Goal: Information Seeking & Learning: Learn about a topic

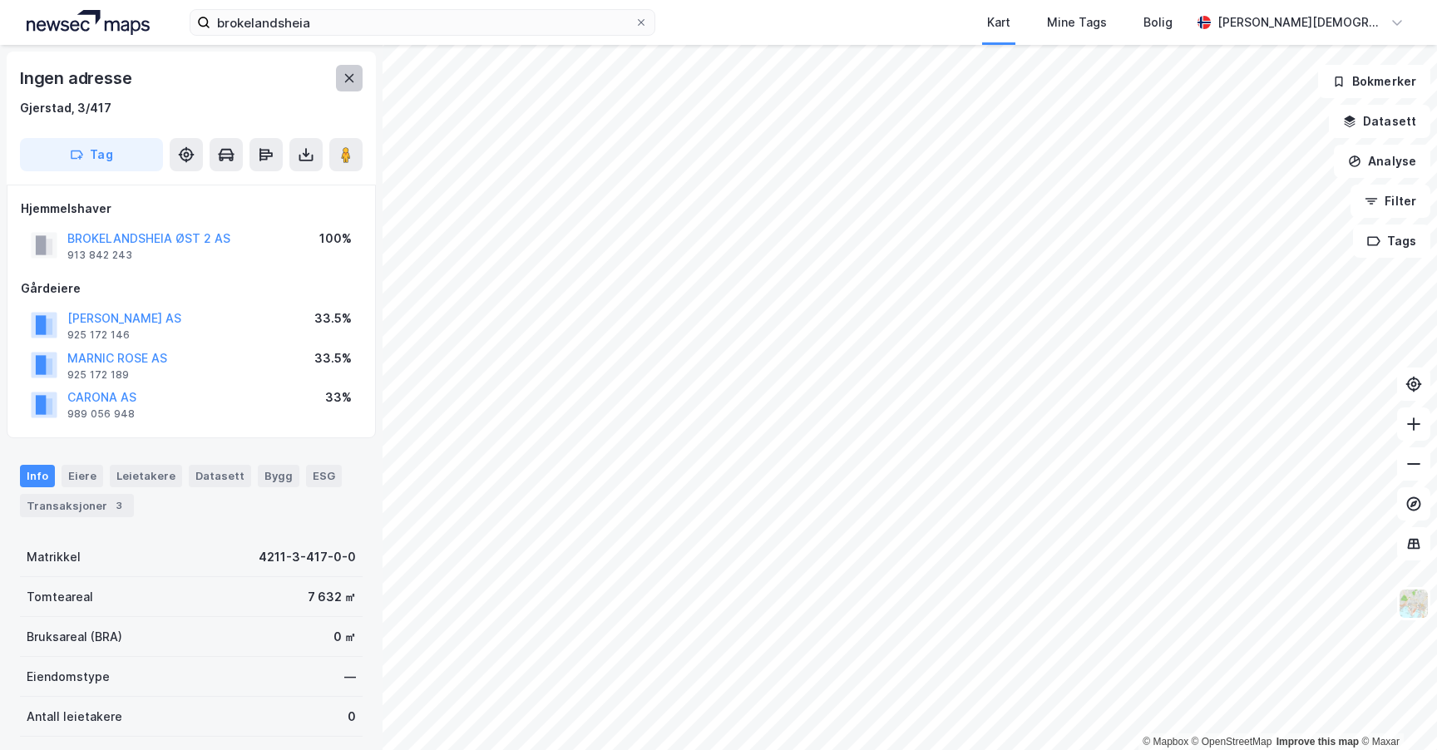
click at [340, 79] on button at bounding box center [349, 78] width 27 height 27
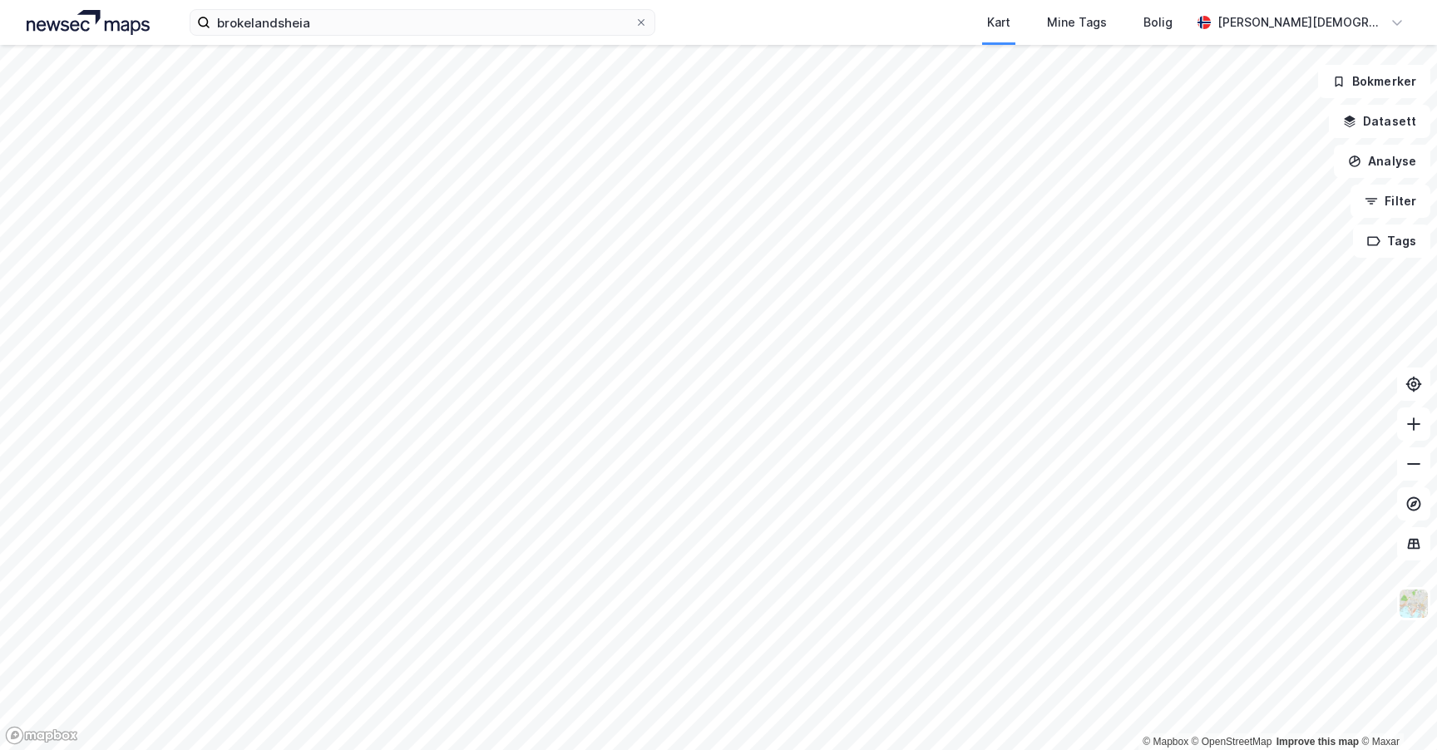
click at [451, 41] on div "brokelandsheia Kart Mine Tags Bolig [PERSON_NAME]" at bounding box center [718, 22] width 1437 height 45
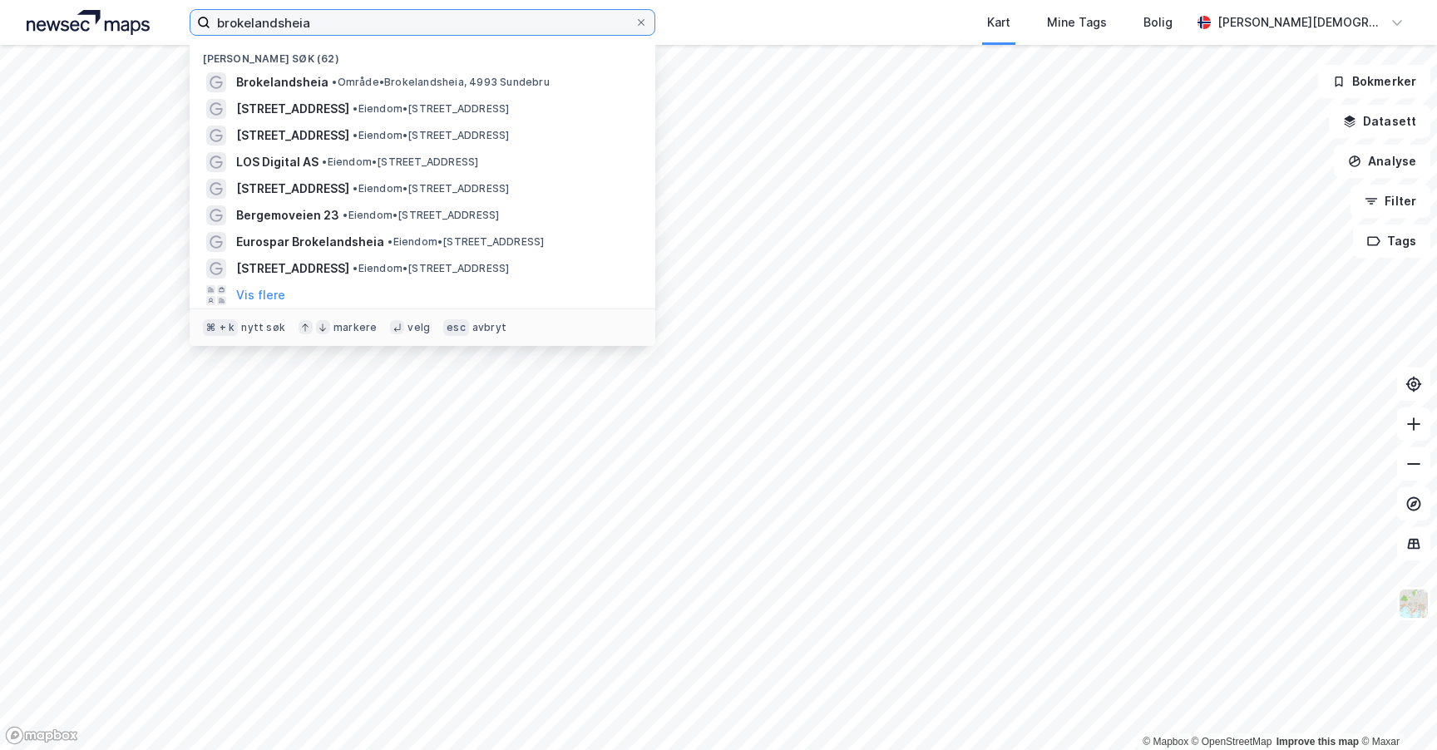
click at [447, 35] on label "brokelandsheia" at bounding box center [423, 22] width 466 height 27
click at [447, 35] on input "brokelandsheia" at bounding box center [422, 22] width 424 height 25
click at [447, 35] on label "brokelandsheia" at bounding box center [423, 22] width 466 height 27
click at [447, 35] on input "brokelandsheia" at bounding box center [422, 22] width 424 height 25
click at [447, 35] on label "brokelandsheia" at bounding box center [423, 22] width 466 height 27
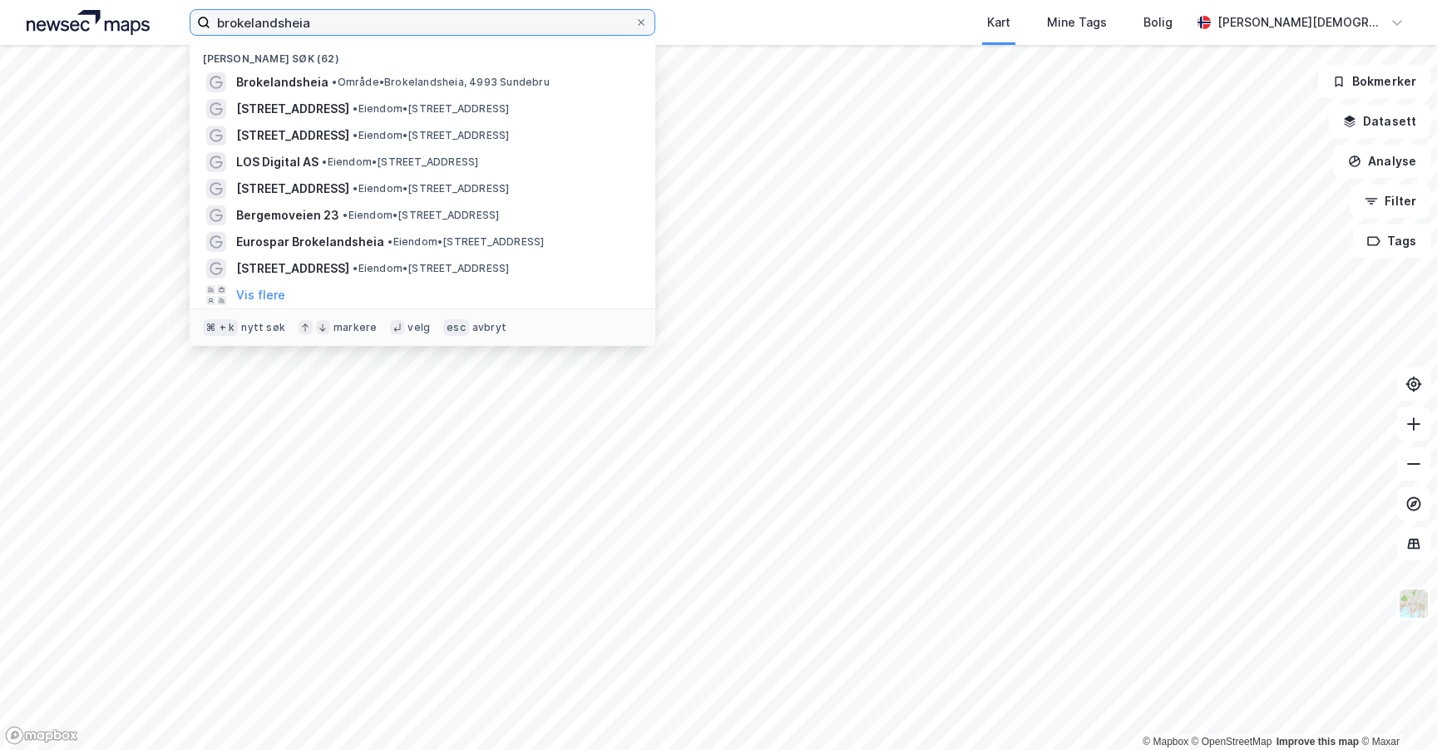
click at [447, 35] on input "brokelandsheia" at bounding box center [422, 22] width 424 height 25
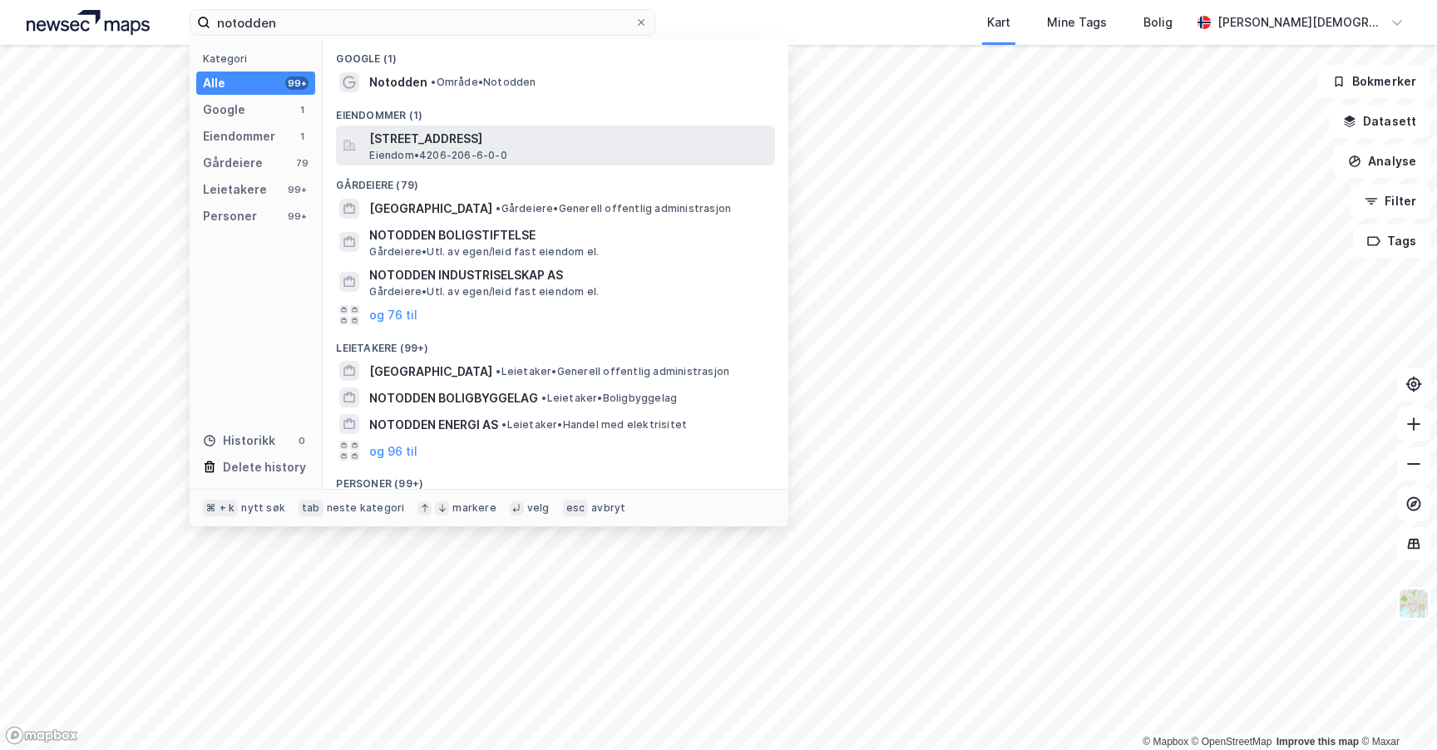
click at [382, 133] on span "[STREET_ADDRESS]" at bounding box center [568, 139] width 399 height 20
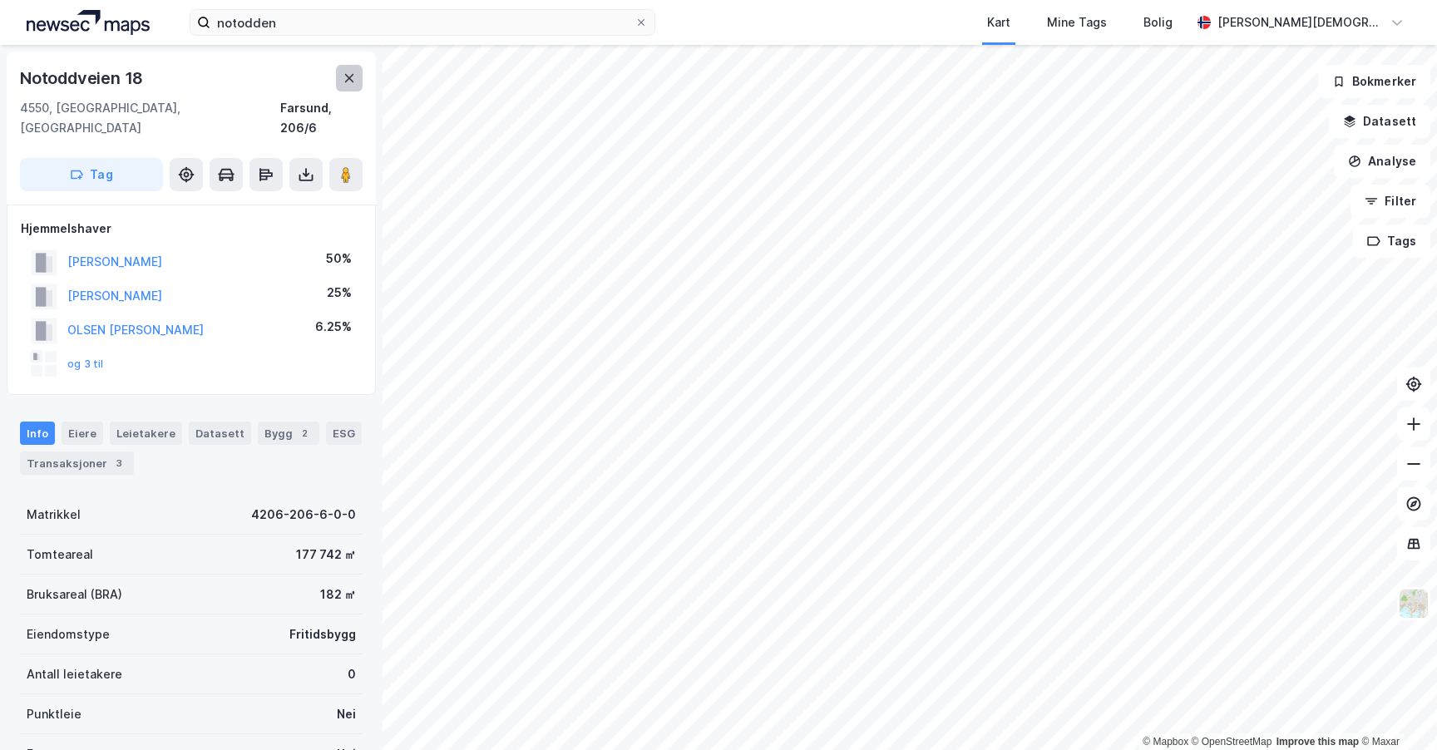
click at [347, 78] on icon at bounding box center [349, 78] width 13 height 13
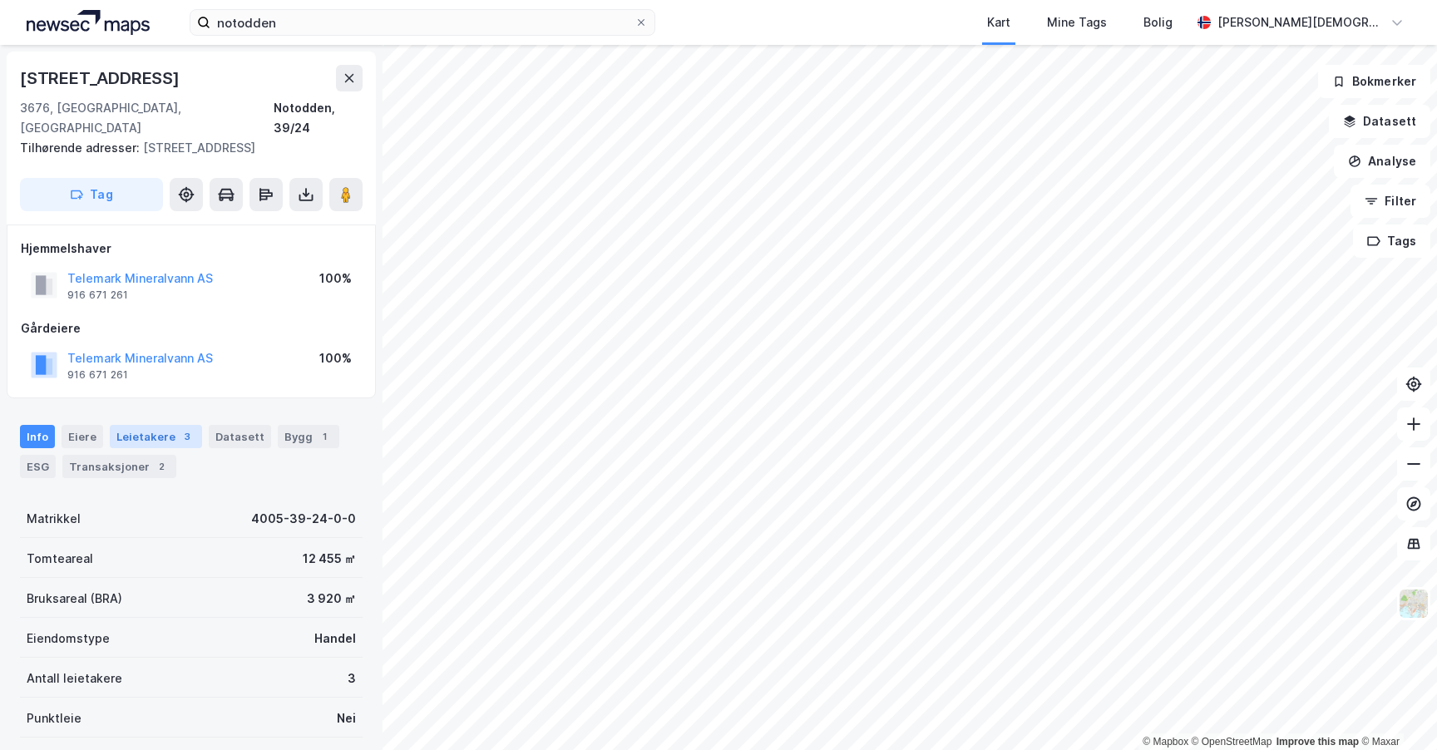
click at [151, 425] on div "Leietakere 3" at bounding box center [156, 436] width 92 height 23
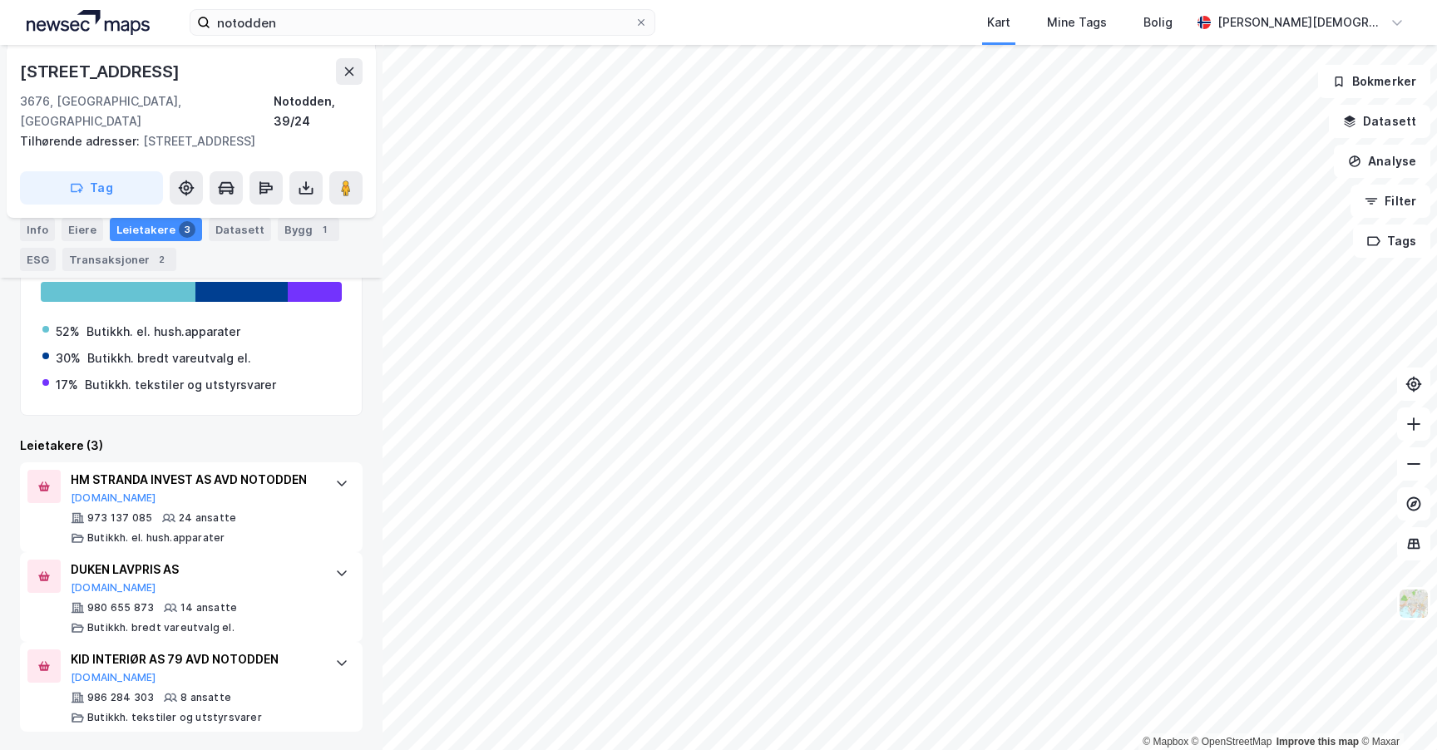
scroll to position [319, 0]
click at [356, 78] on button at bounding box center [349, 71] width 27 height 27
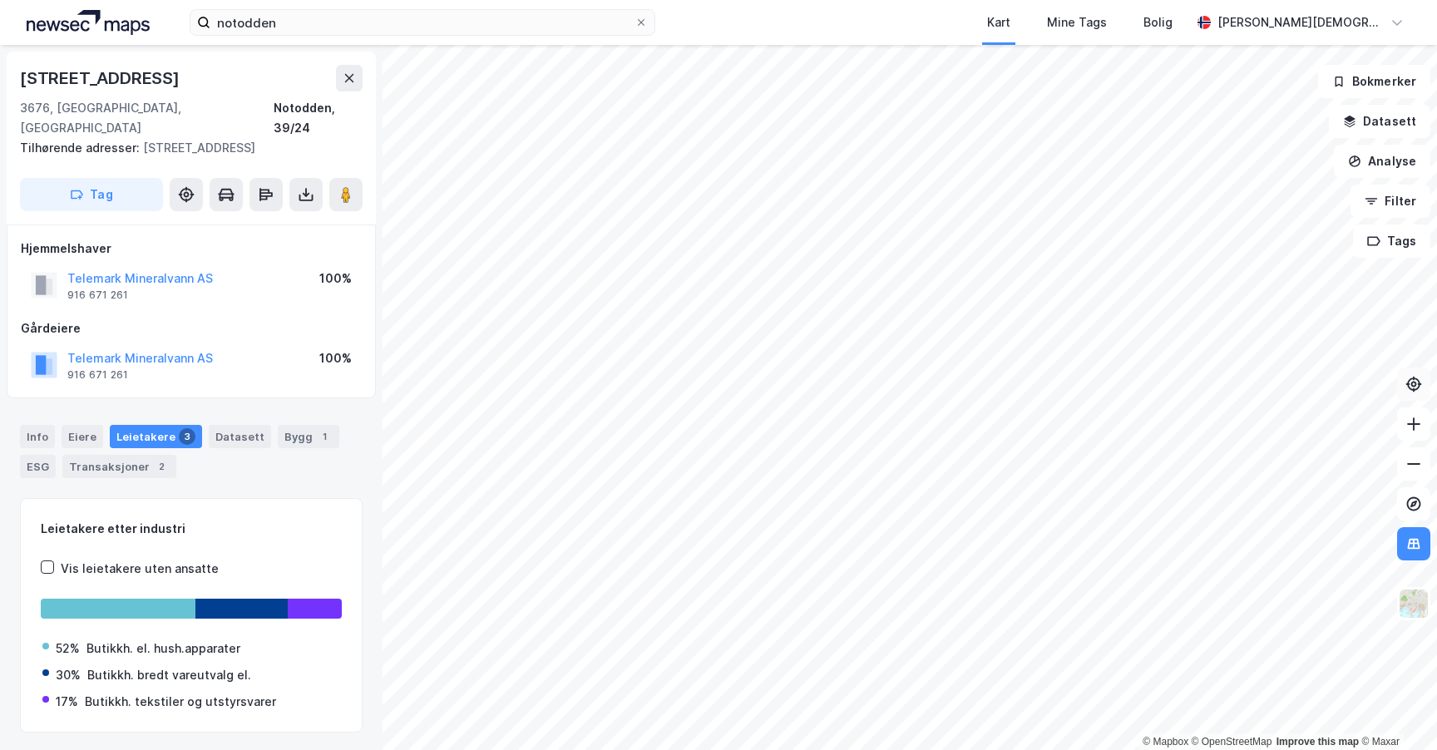
scroll to position [29, 0]
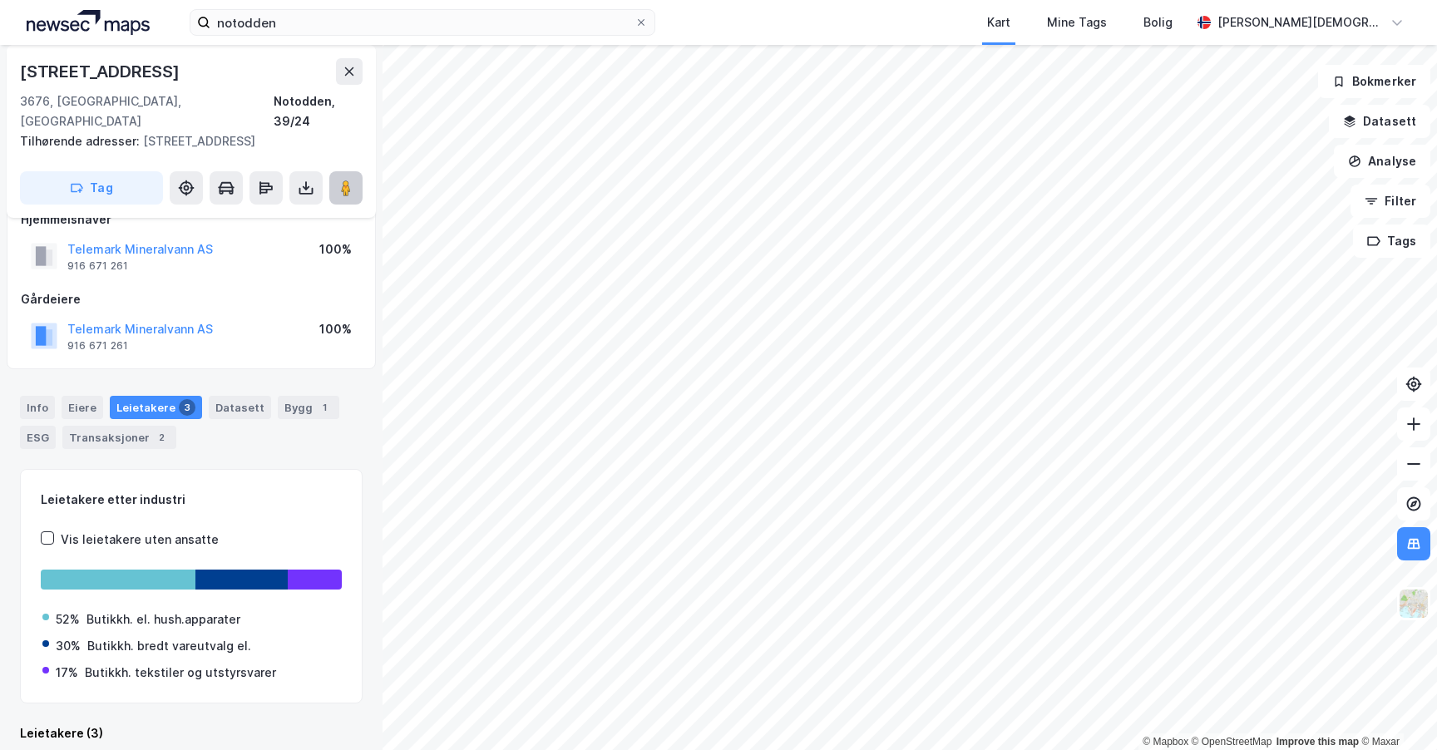
click at [347, 180] on image at bounding box center [346, 188] width 10 height 17
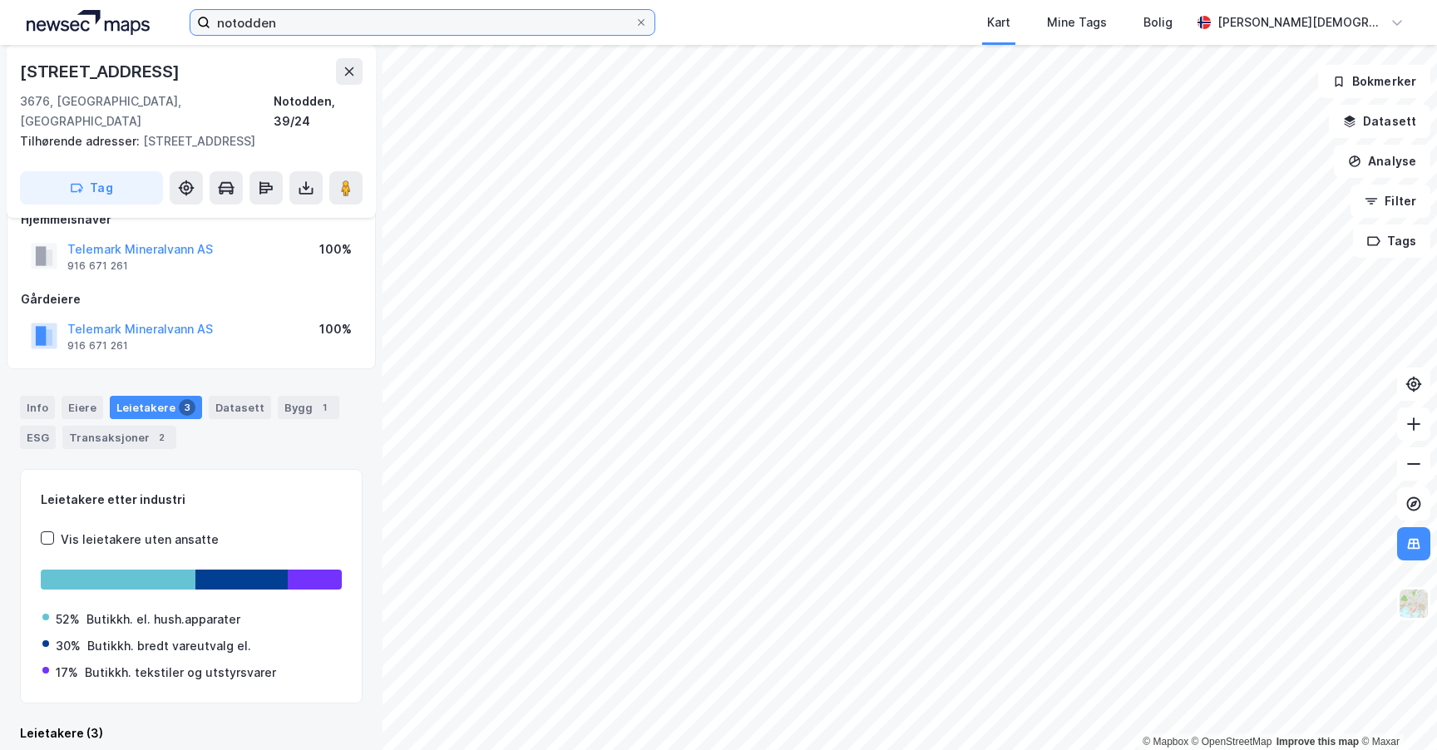
click at [314, 16] on input "notodden" at bounding box center [422, 22] width 424 height 25
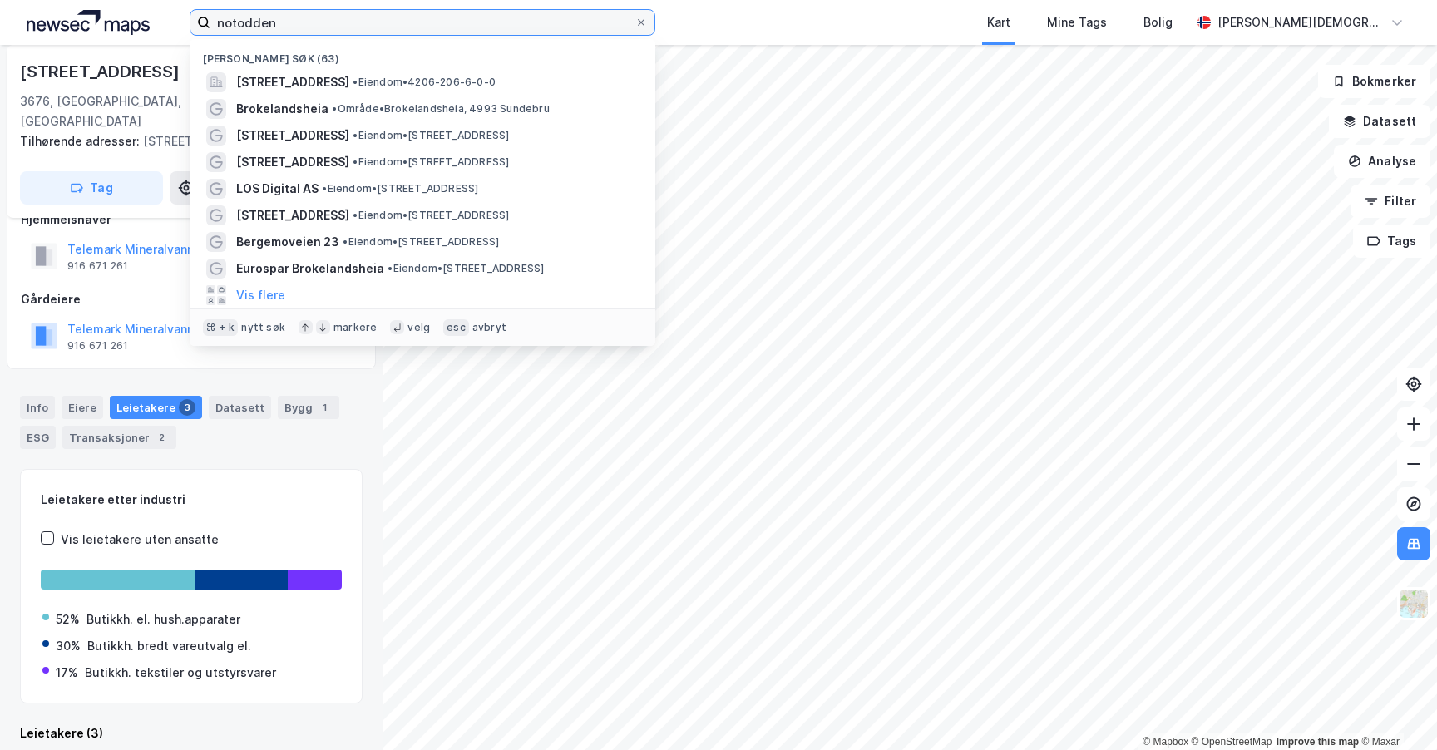
click at [314, 18] on input "notodden" at bounding box center [422, 22] width 424 height 25
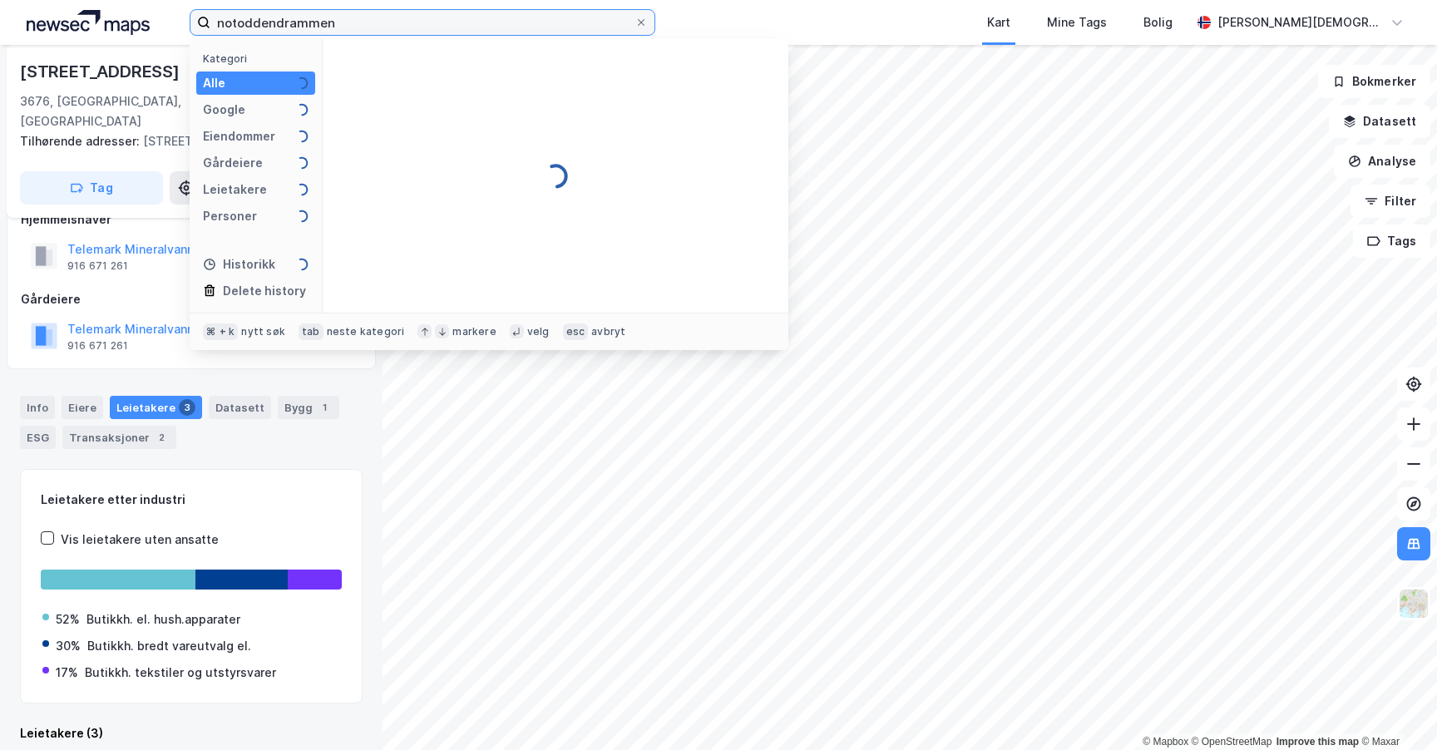
type input "notoddendrammen"
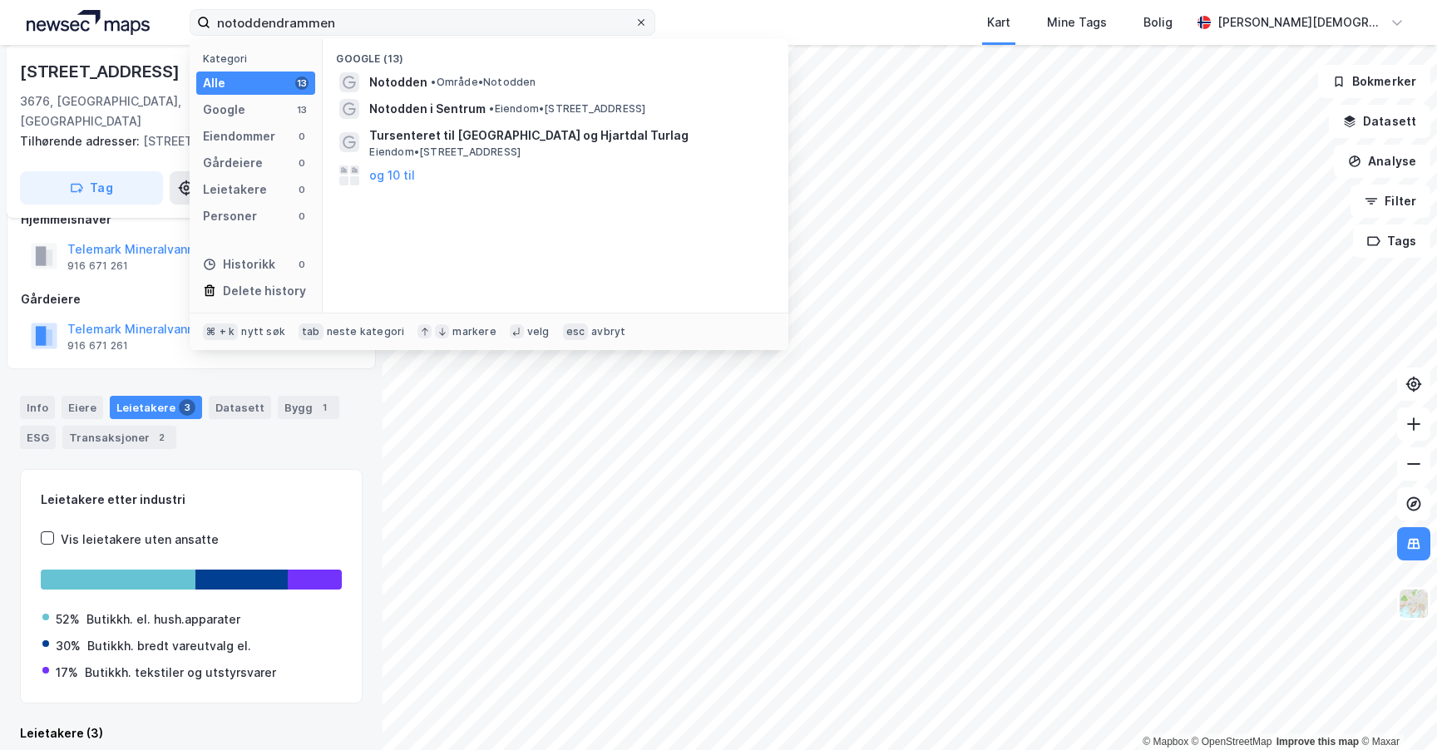
click at [645, 21] on icon at bounding box center [641, 22] width 10 height 10
click at [635, 21] on input "notoddendrammen" at bounding box center [422, 22] width 424 height 25
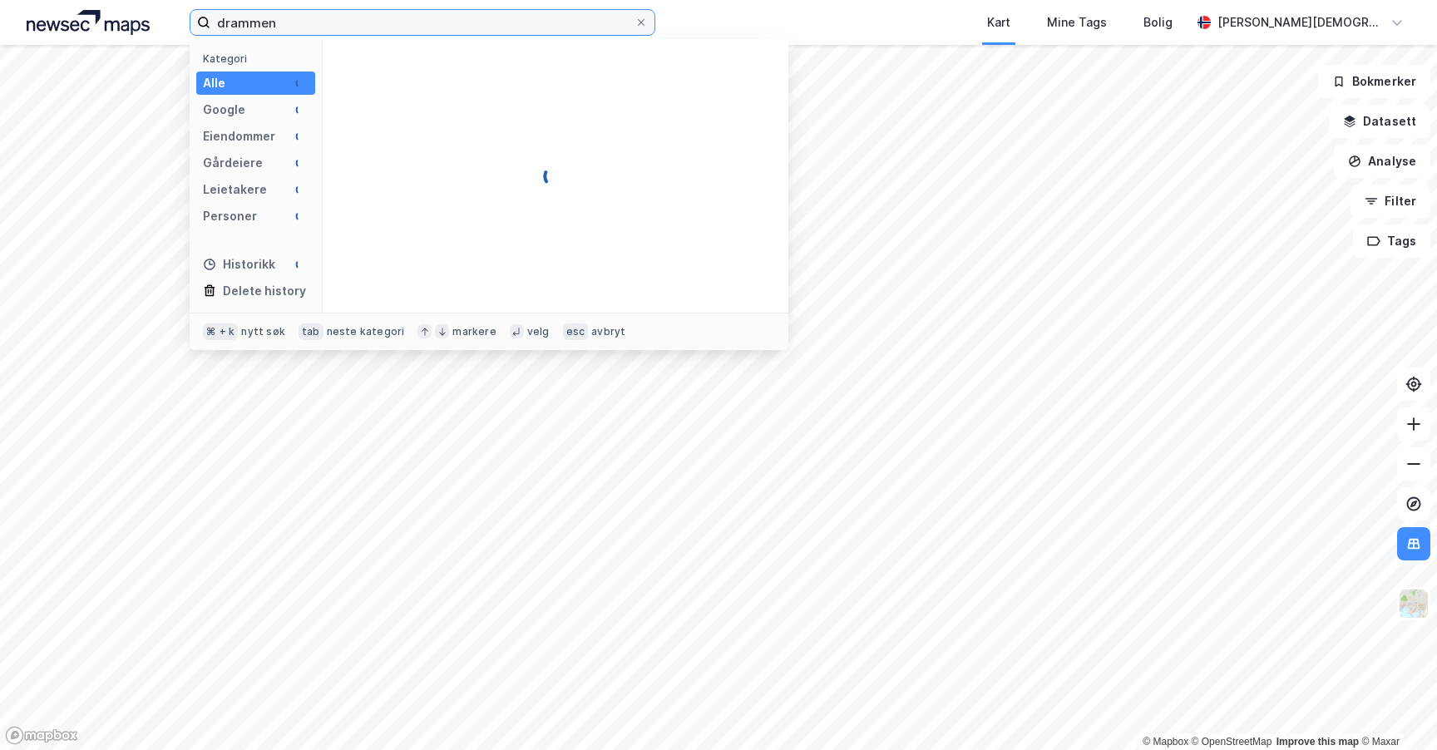
type input "drammen"
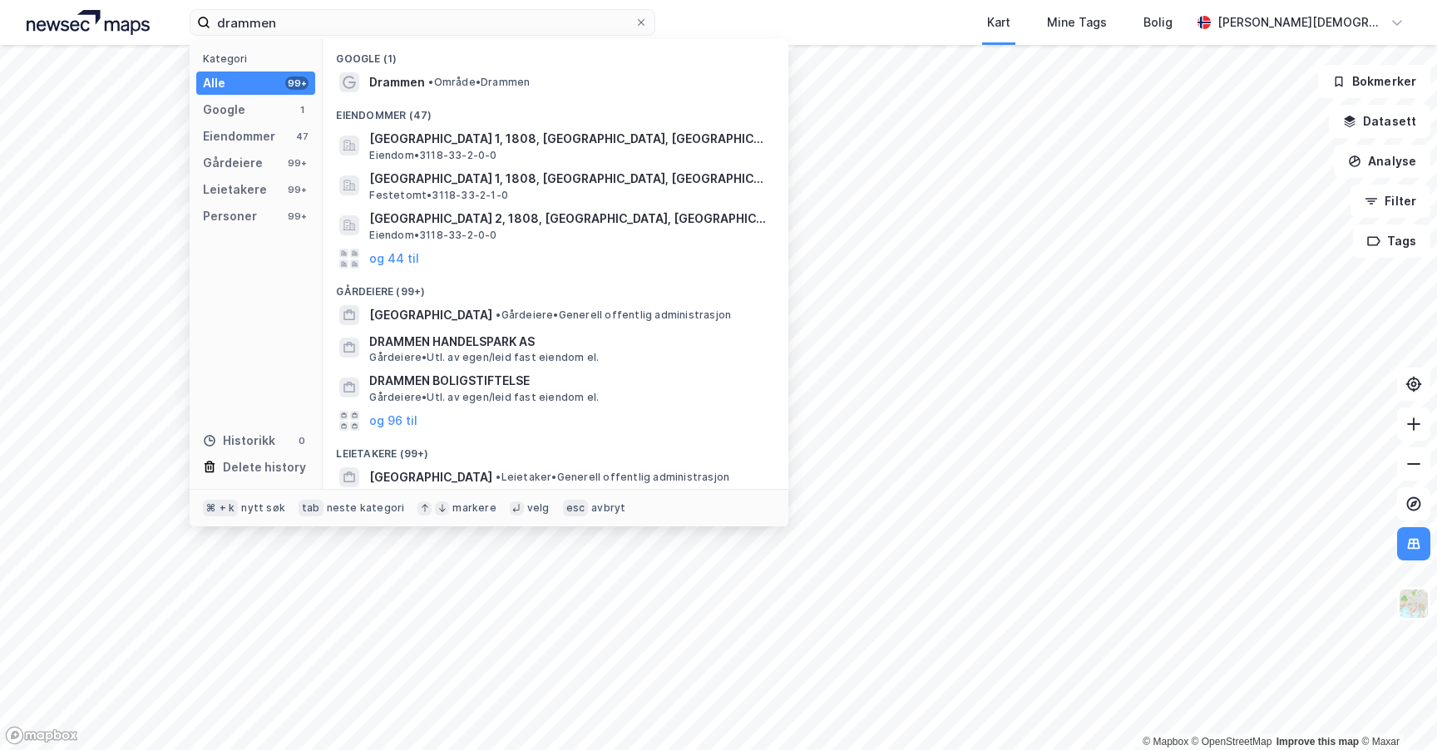
click at [499, 65] on div "Google (1)" at bounding box center [556, 54] width 466 height 30
click at [506, 87] on span "• Område • [GEOGRAPHIC_DATA]" at bounding box center [478, 82] width 101 height 13
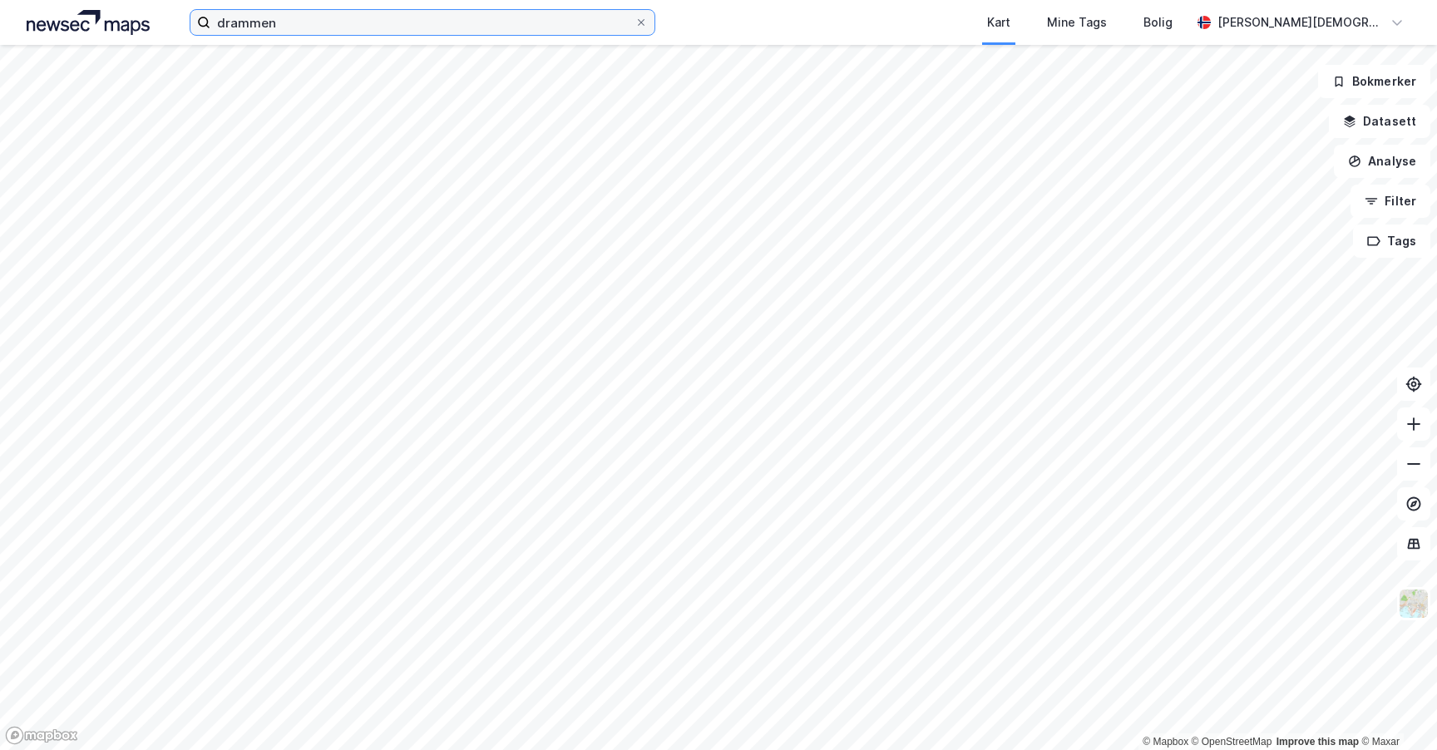
click at [606, 18] on input "drammen" at bounding box center [422, 22] width 424 height 25
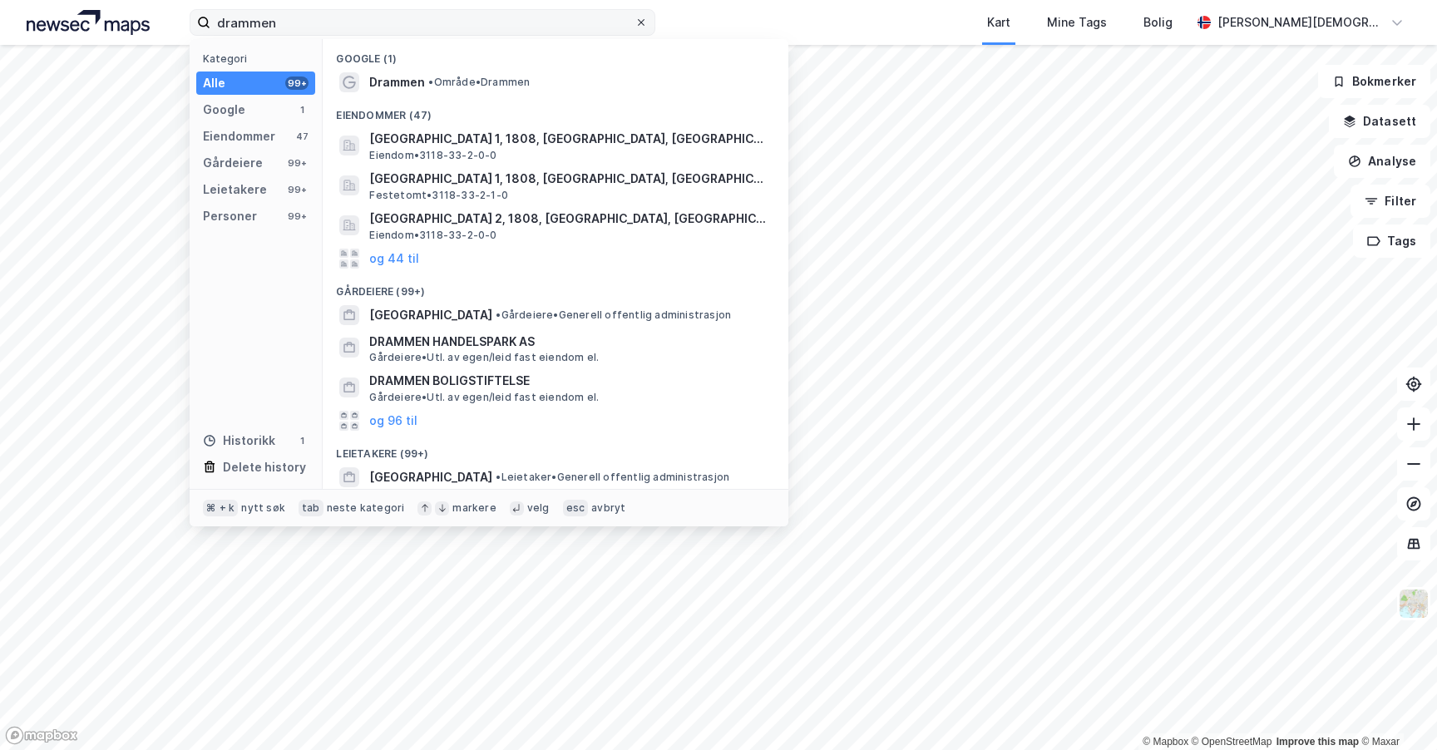
click at [645, 22] on icon at bounding box center [641, 22] width 10 height 10
click at [635, 22] on input "drammen" at bounding box center [422, 22] width 424 height 25
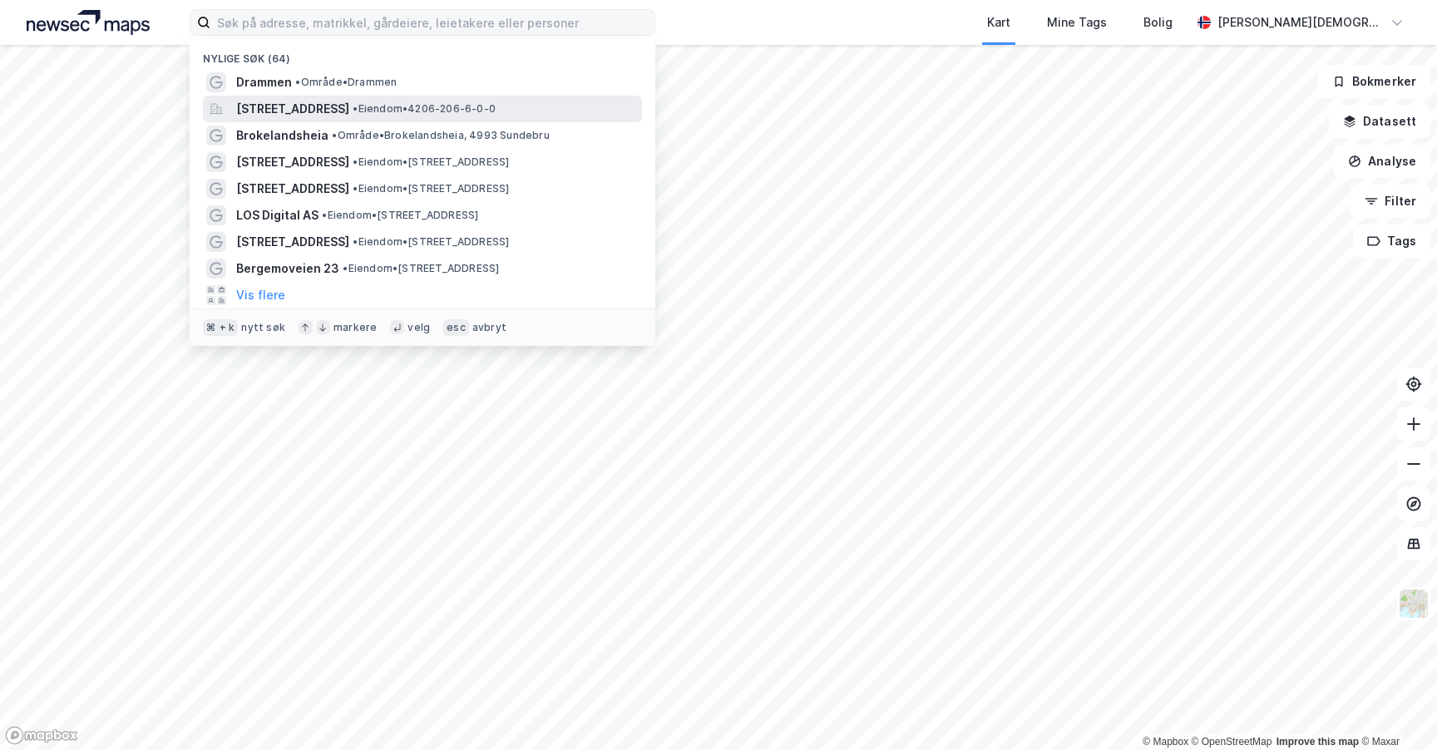
click at [249, 117] on span "[STREET_ADDRESS]" at bounding box center [292, 109] width 113 height 20
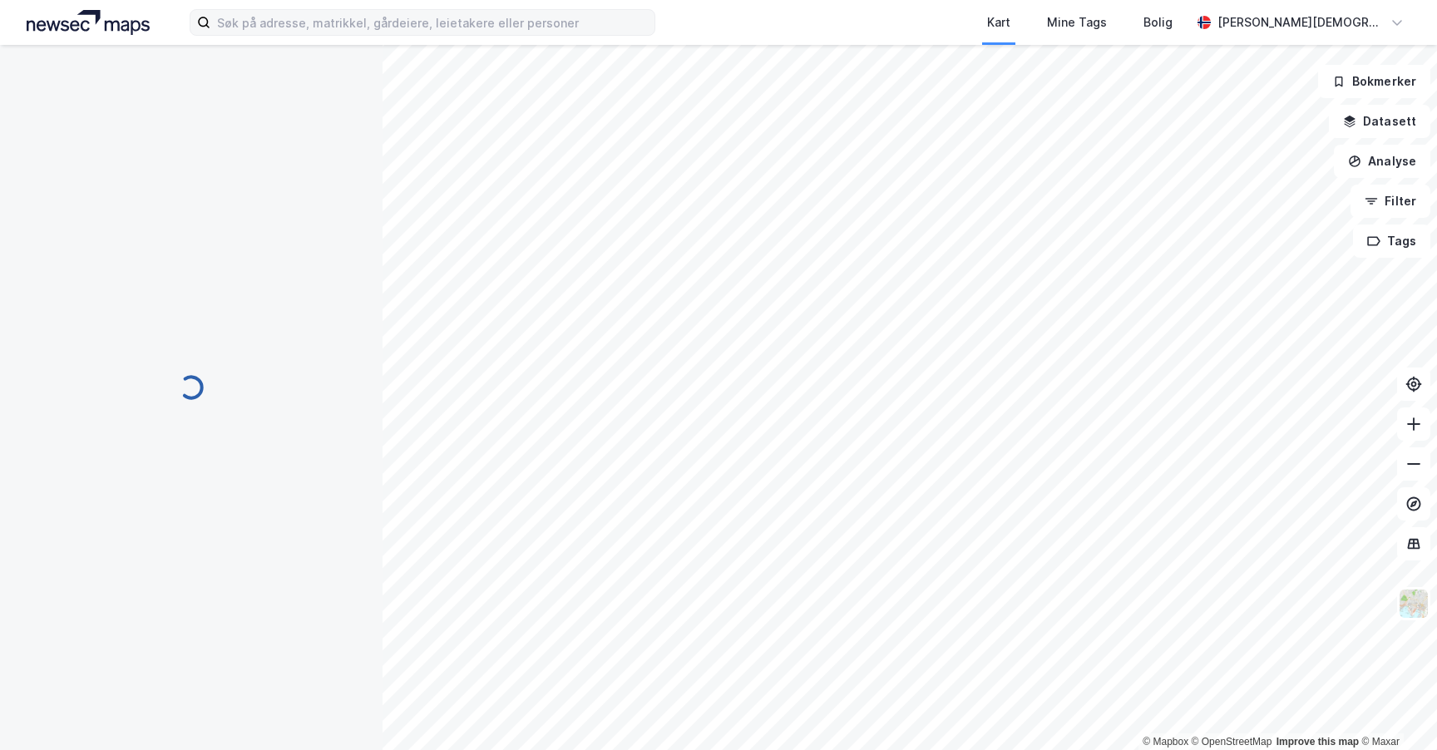
scroll to position [7, 0]
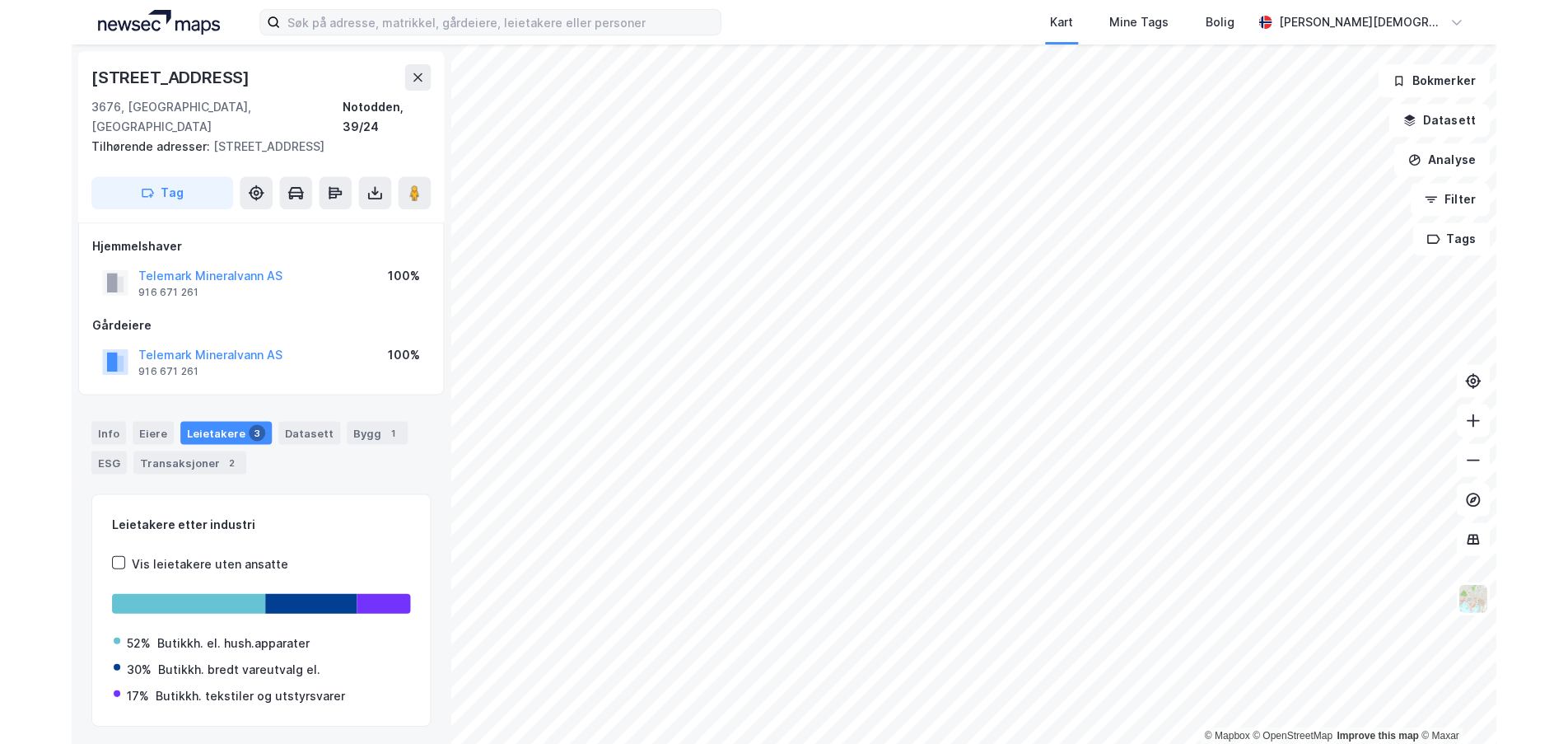
scroll to position [7, 0]
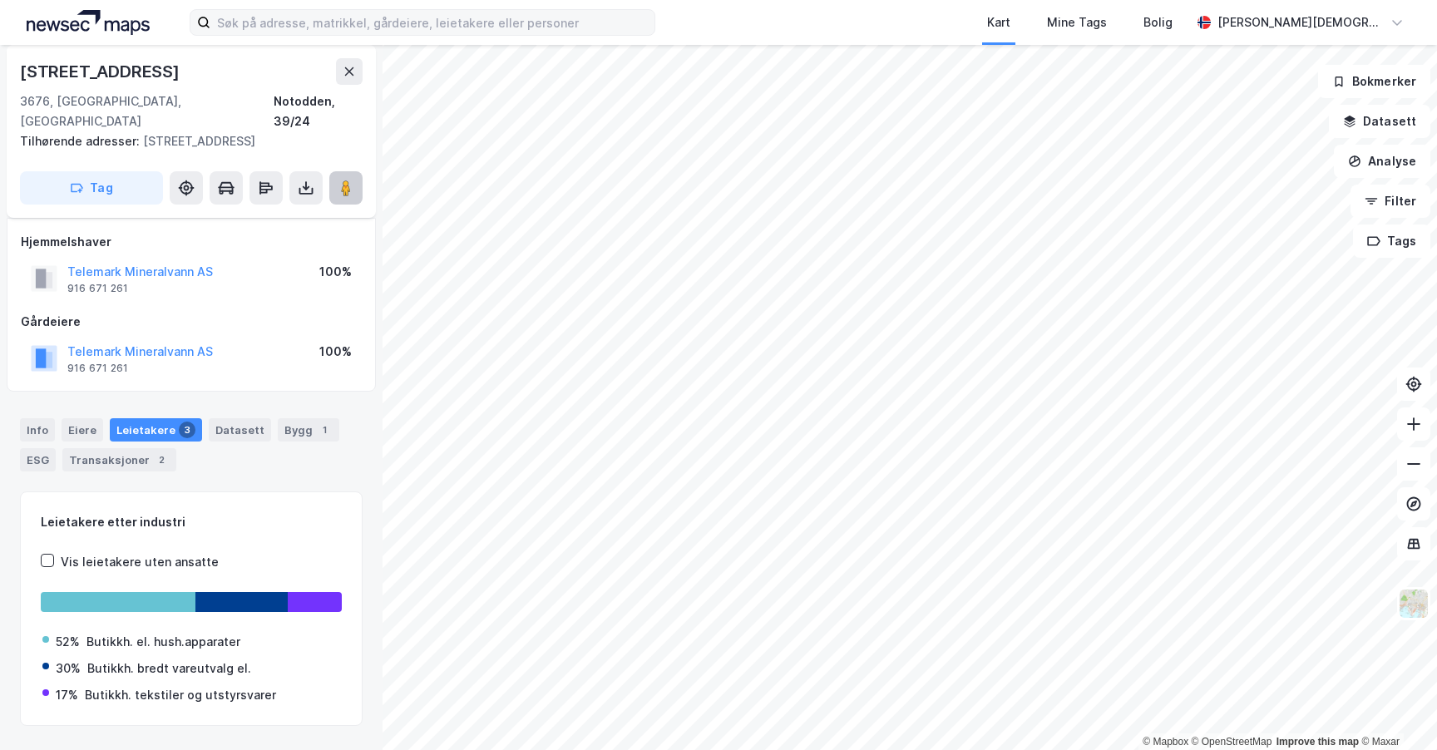
click at [357, 171] on button at bounding box center [345, 187] width 33 height 33
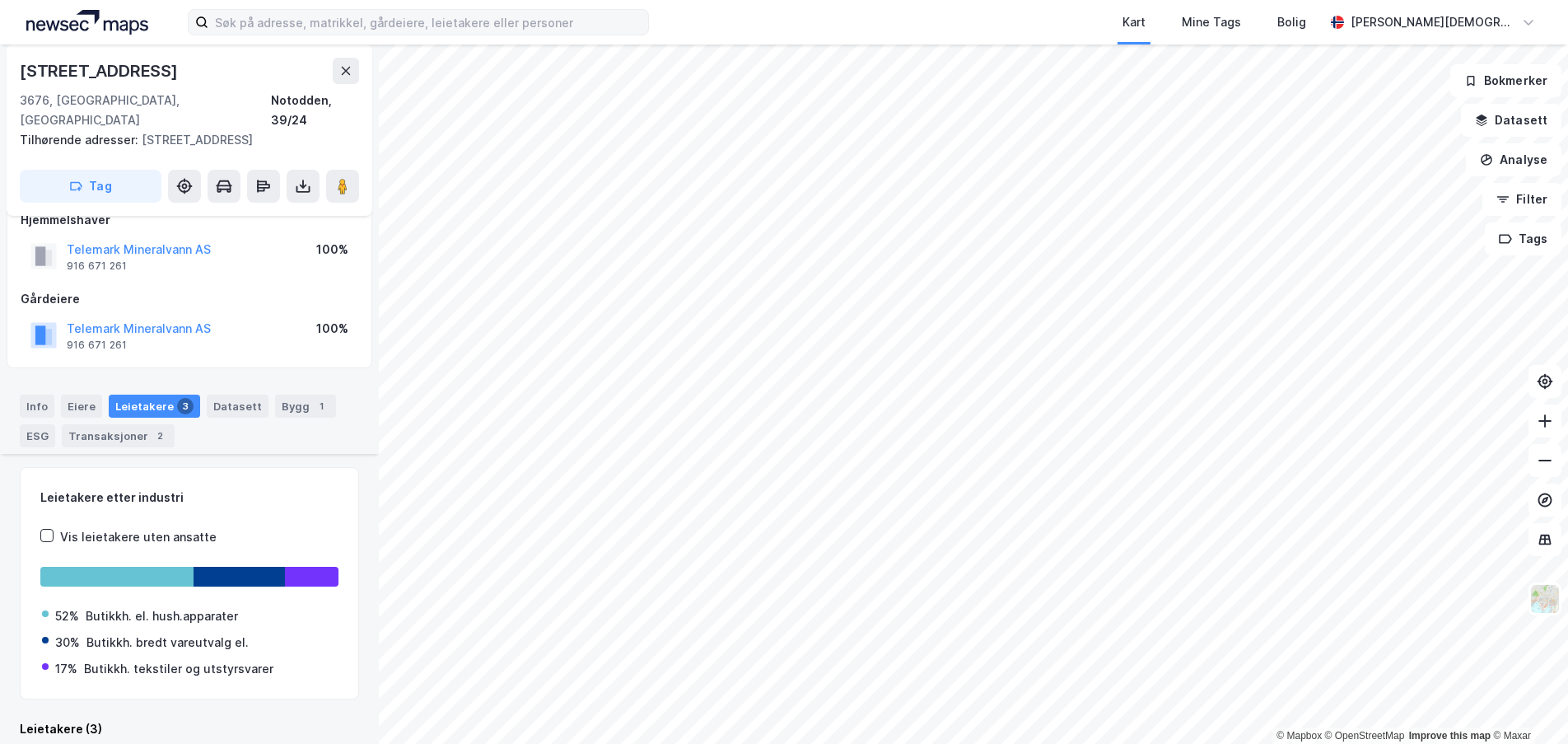
scroll to position [315, 0]
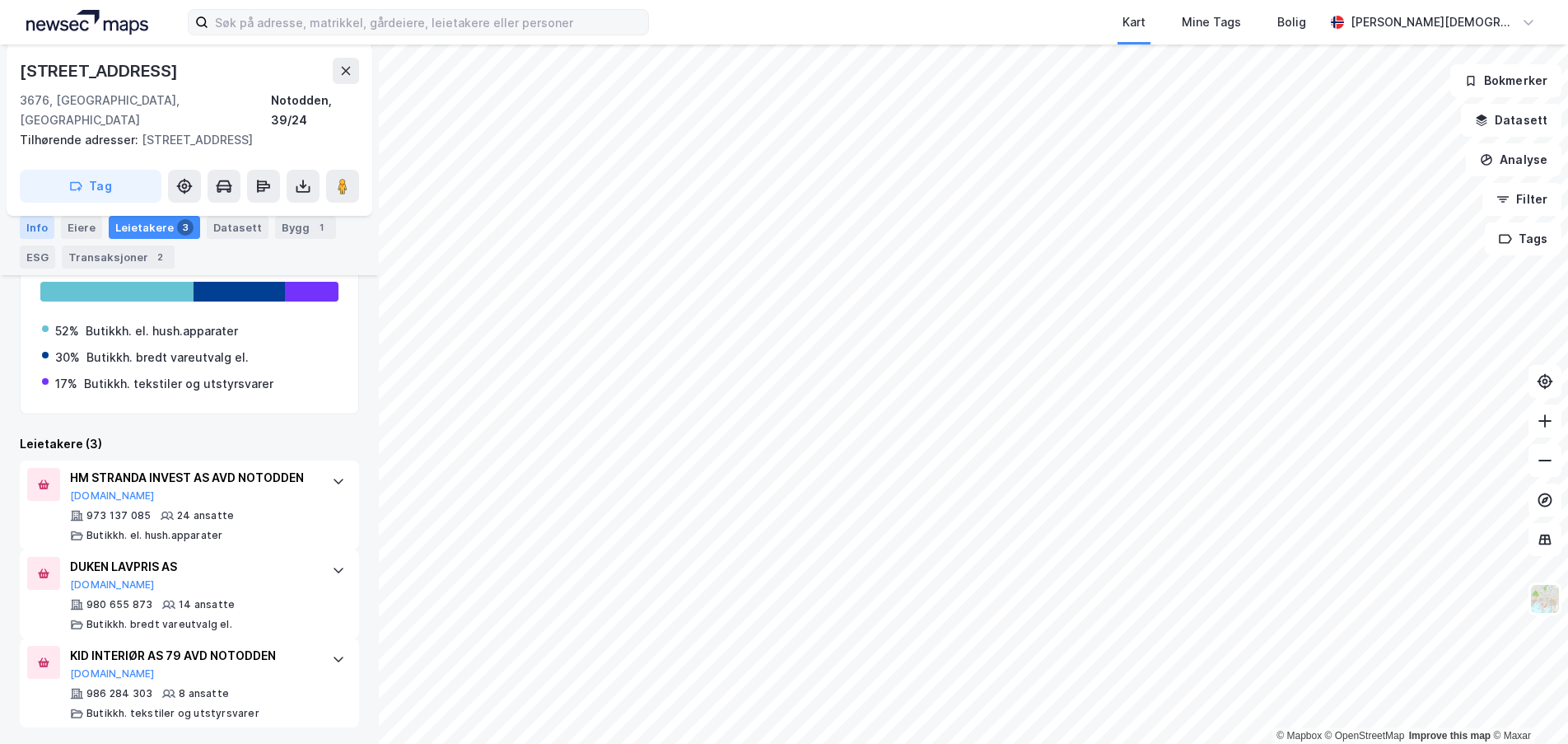
click at [42, 229] on div "Info" at bounding box center [37, 227] width 35 height 23
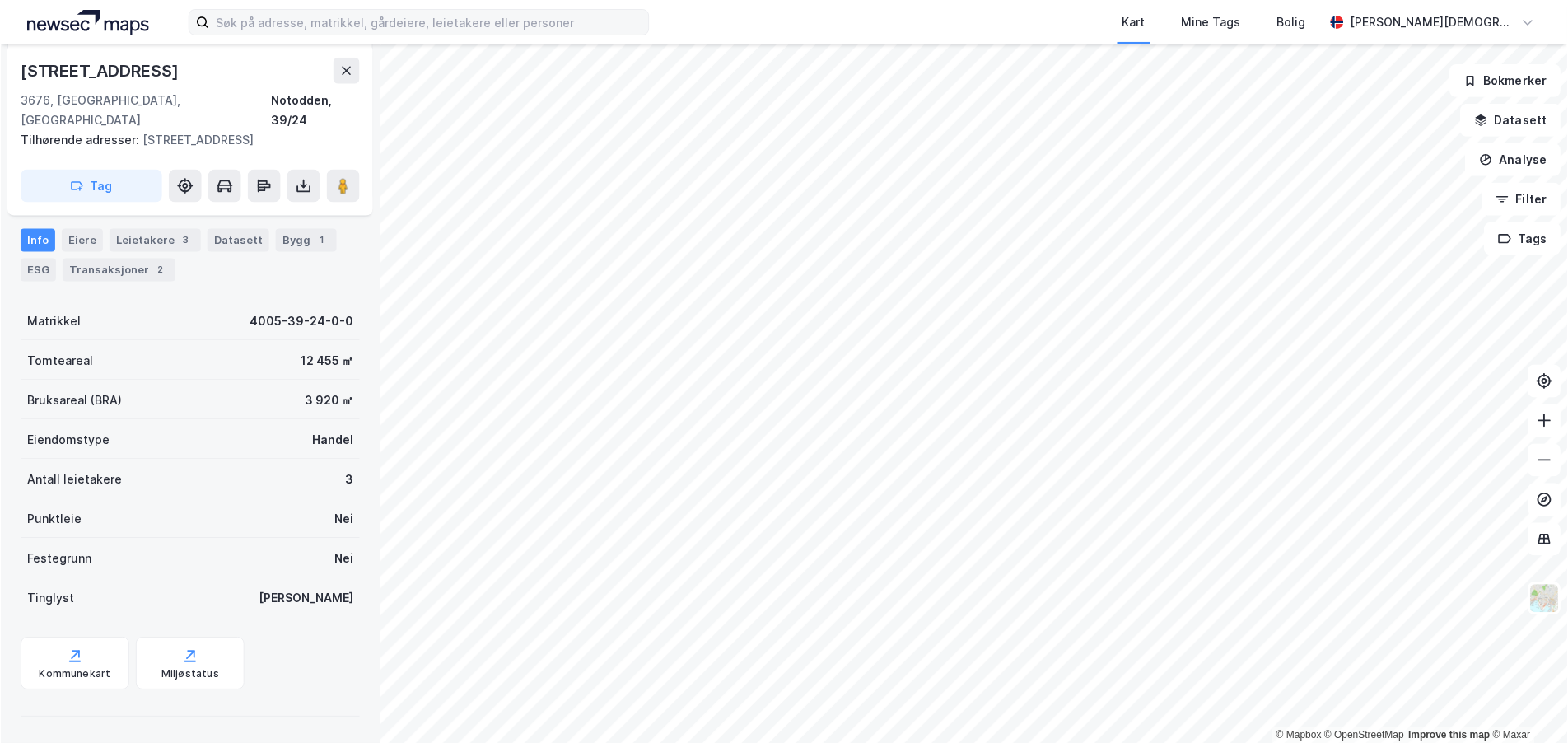
scroll to position [172, 0]
